Goal: Task Accomplishment & Management: Use online tool/utility

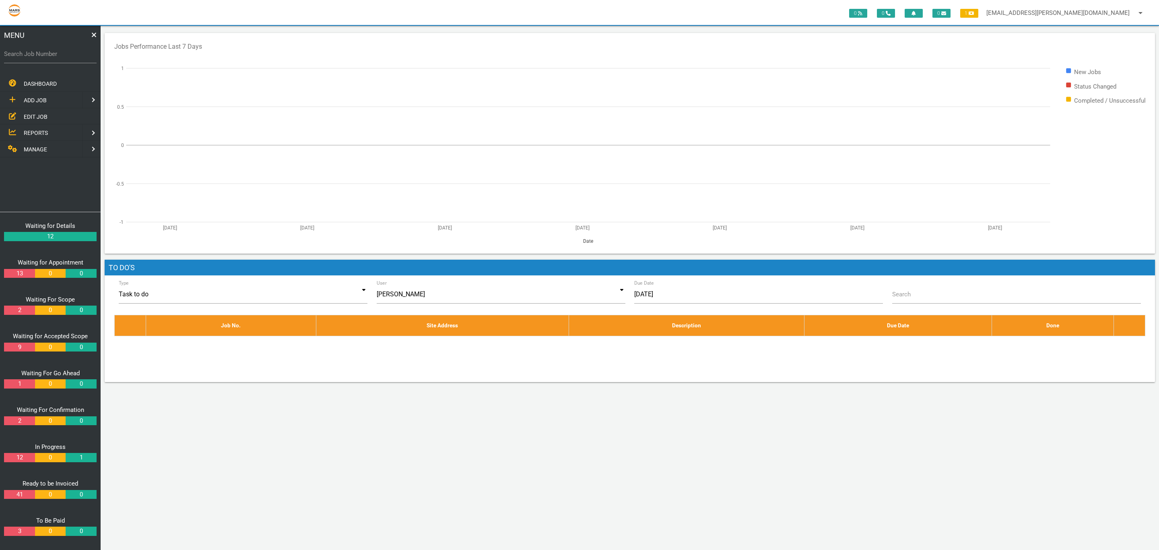
click at [340, 463] on div "0 0 0 1 [EMAIL_ADDRESS][PERSON_NAME][DOMAIN_NAME] arrow_drop_down Account Prefe…" at bounding box center [630, 288] width 1058 height 524
click at [910, 427] on div "0 0 0 1 [EMAIL_ADDRESS][PERSON_NAME][DOMAIN_NAME] arrow_drop_down Account Prefe…" at bounding box center [630, 288] width 1058 height 524
click at [1109, 136] on rect at bounding box center [629, 143] width 1031 height 201
click at [74, 55] on label "Search Job Number" at bounding box center [50, 53] width 93 height 9
click at [74, 55] on input "Search Job Number" at bounding box center [50, 54] width 93 height 19
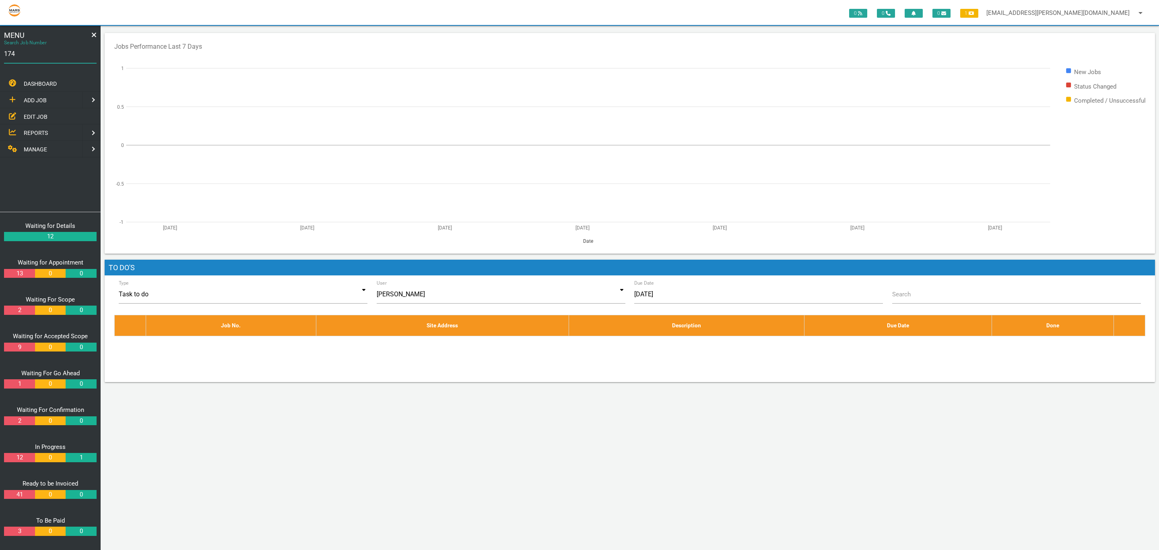
type input "1749"
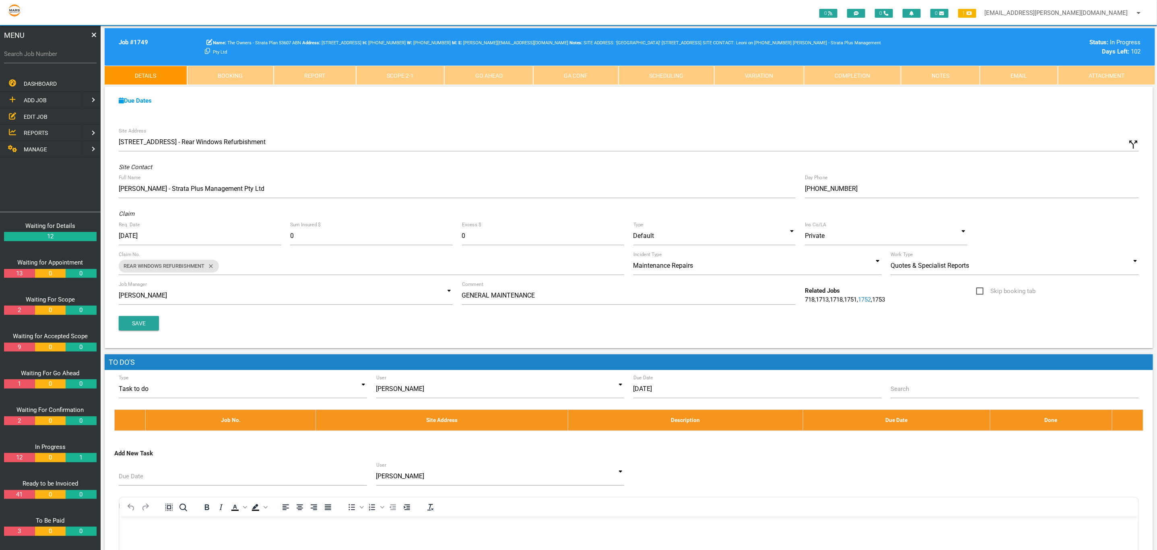
click at [1096, 74] on link "Attachment" at bounding box center [1106, 75] width 97 height 19
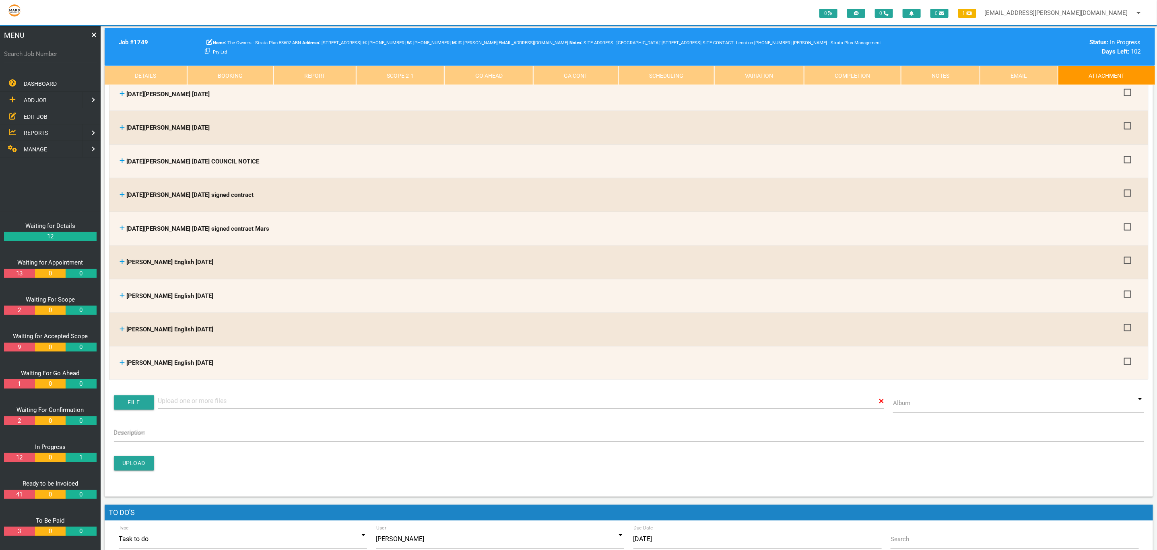
scroll to position [704, 0]
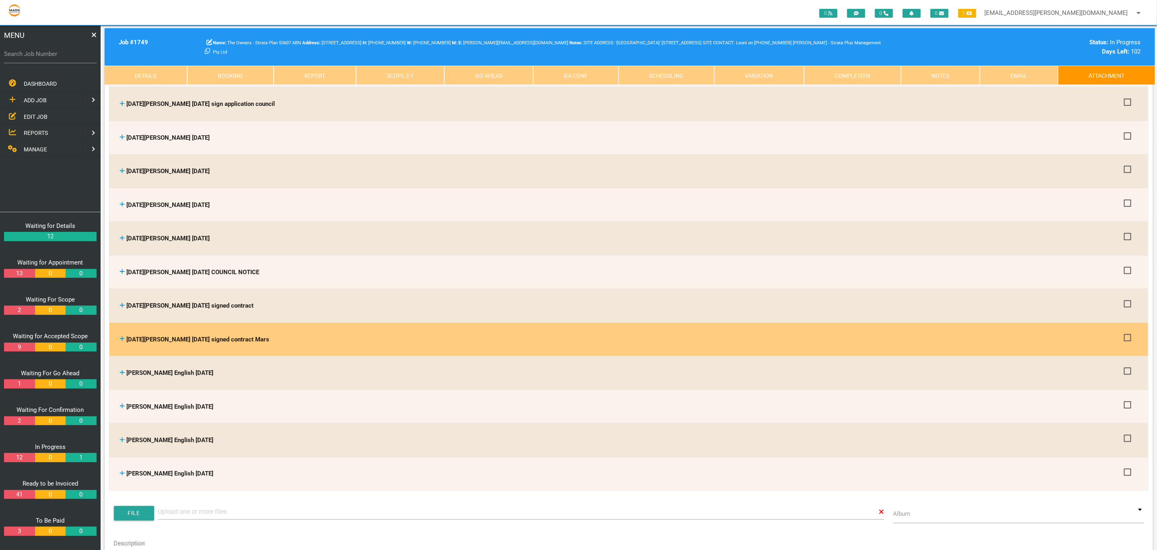
click at [121, 336] on icon at bounding box center [121, 339] width 5 height 6
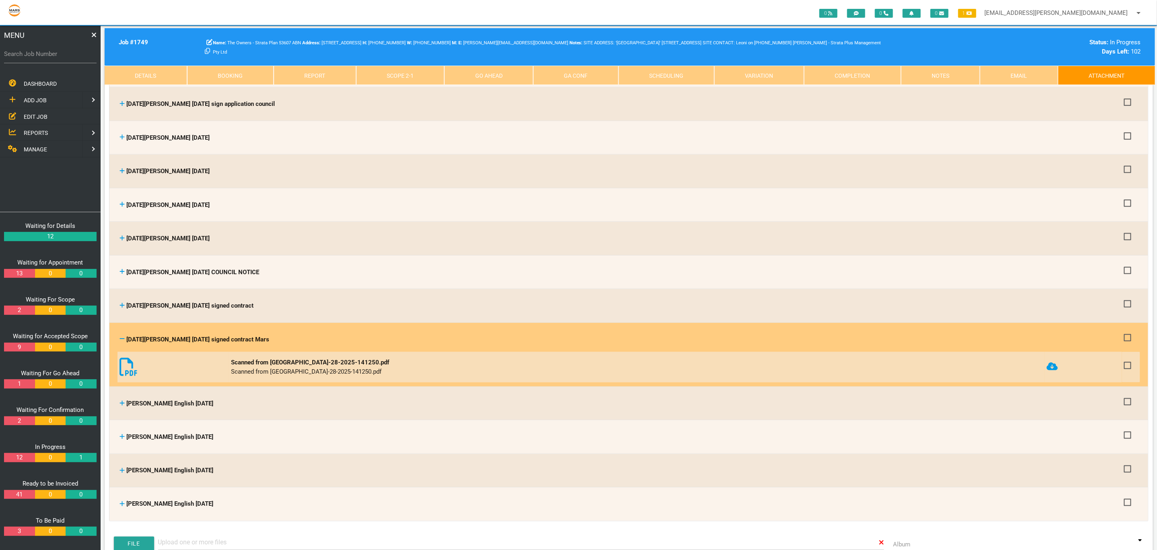
click at [1050, 362] on icon at bounding box center [1051, 366] width 11 height 8
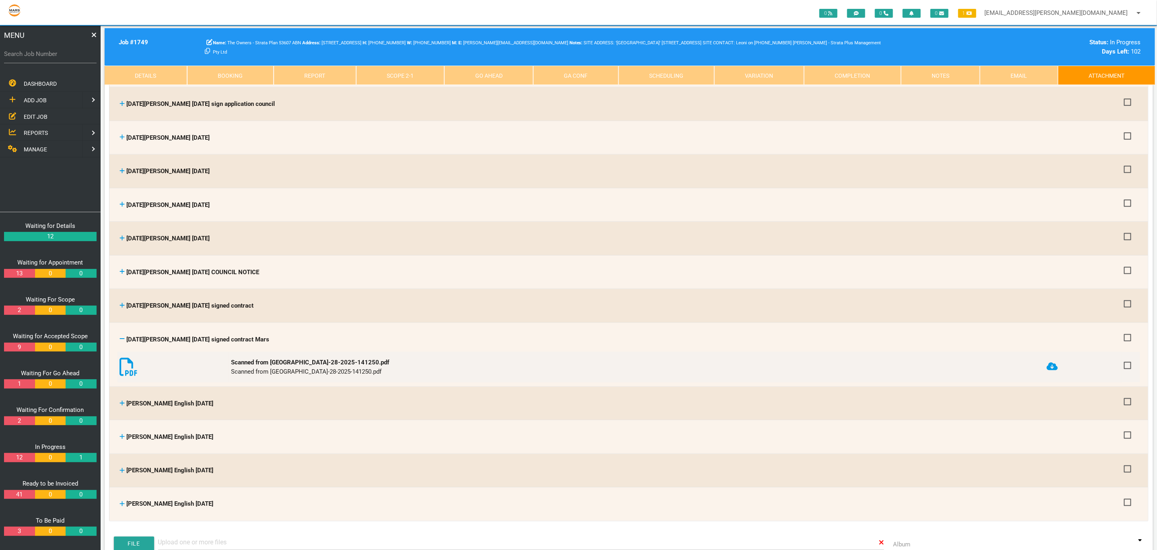
drag, startPoint x: 121, startPoint y: 329, endPoint x: 121, endPoint y: 311, distance: 17.3
click at [121, 336] on icon at bounding box center [121, 339] width 5 height 6
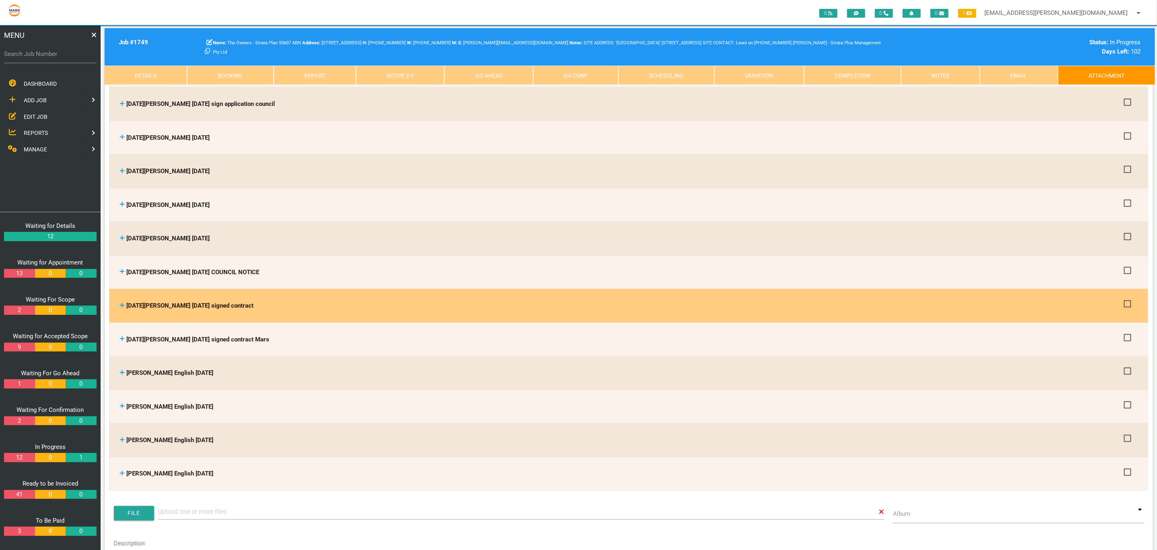
click at [120, 302] on icon at bounding box center [121, 305] width 5 height 6
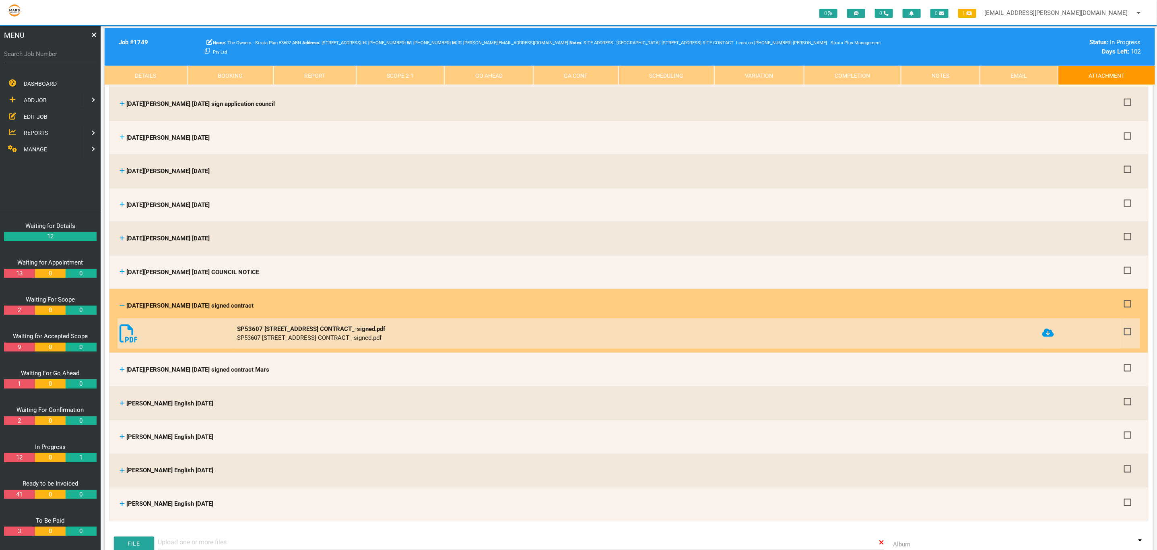
click at [1053, 329] on icon at bounding box center [1047, 333] width 11 height 8
